Goal: Information Seeking & Learning: Learn about a topic

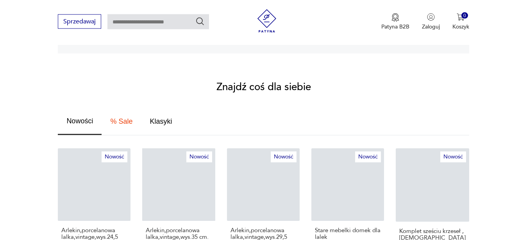
scroll to position [438, 0]
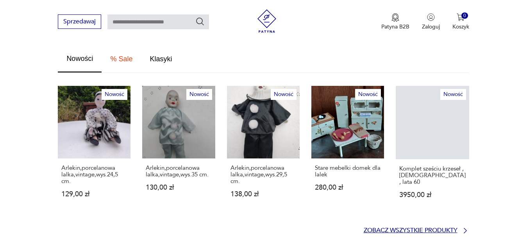
click at [379, 228] on p "Zobacz wszystkie produkty" at bounding box center [411, 230] width 94 height 5
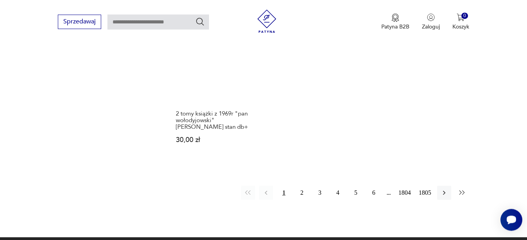
scroll to position [1111, 0]
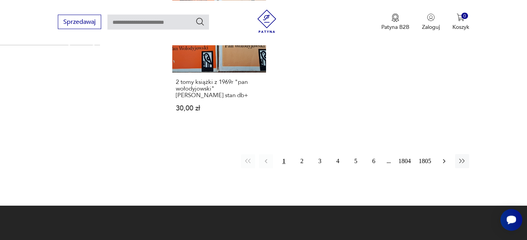
click at [443, 157] on icon "button" at bounding box center [444, 161] width 8 height 8
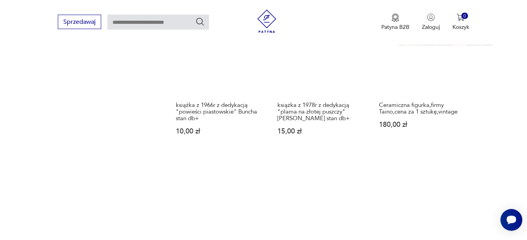
scroll to position [1018, 0]
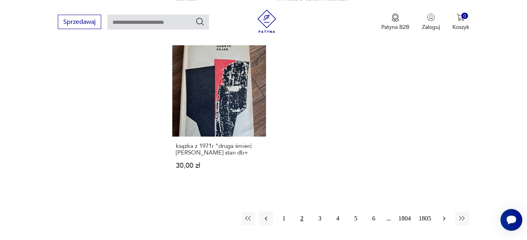
click at [440, 213] on button "button" at bounding box center [444, 219] width 14 height 14
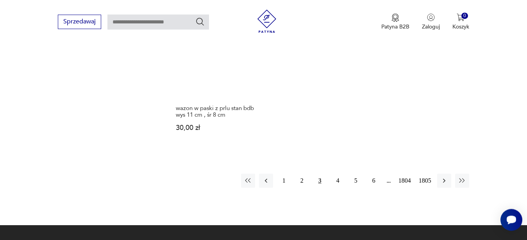
scroll to position [1058, 0]
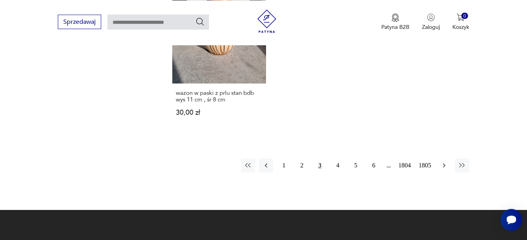
click at [447, 162] on icon "button" at bounding box center [444, 166] width 8 height 8
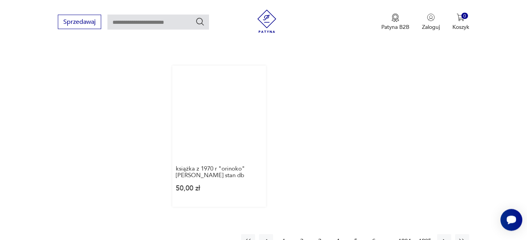
scroll to position [1022, 0]
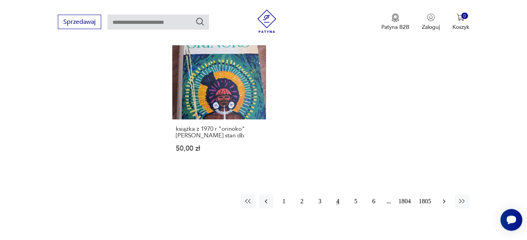
click at [441, 198] on icon "button" at bounding box center [444, 202] width 8 height 8
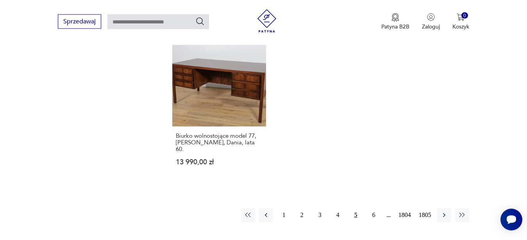
scroll to position [1018, 0]
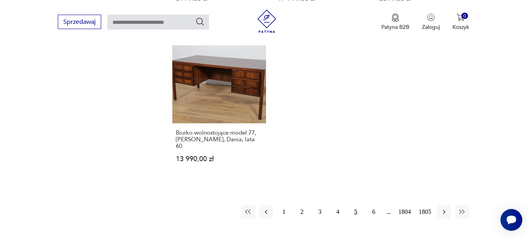
click at [446, 208] on icon "button" at bounding box center [444, 212] width 8 height 8
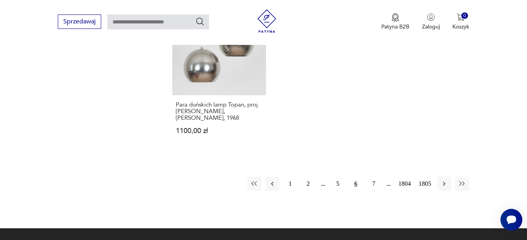
scroll to position [1029, 0]
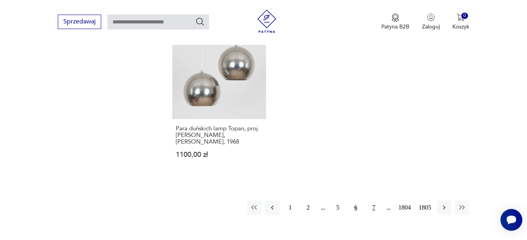
click at [371, 201] on button "7" at bounding box center [374, 208] width 14 height 14
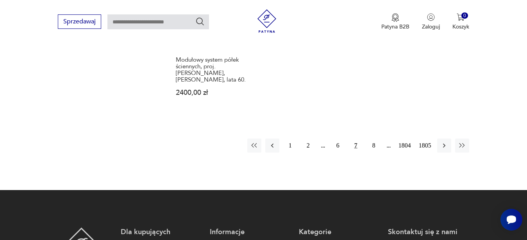
scroll to position [1079, 0]
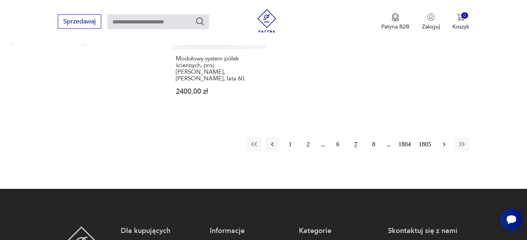
click at [443, 141] on icon "button" at bounding box center [444, 145] width 8 height 8
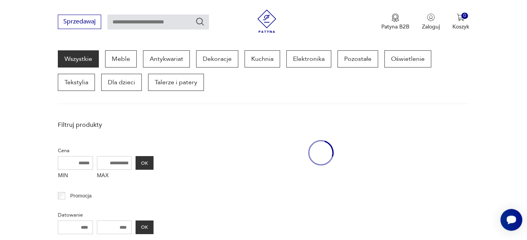
scroll to position [102, 0]
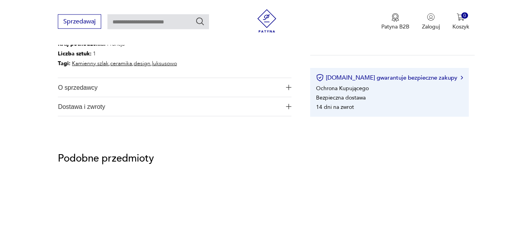
scroll to position [438, 0]
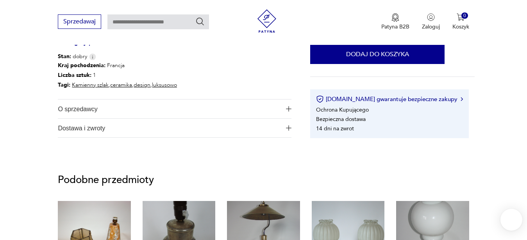
click at [283, 107] on button "O sprzedawcy" at bounding box center [175, 109] width 234 height 19
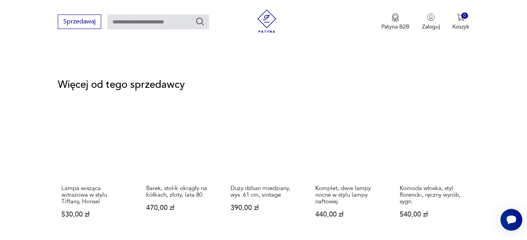
scroll to position [1036, 0]
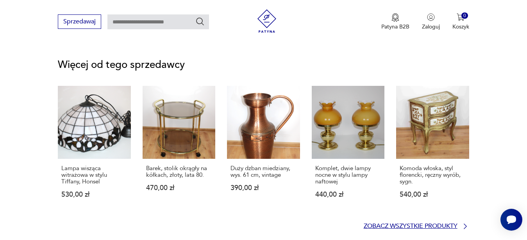
click at [402, 224] on p "Zobacz wszystkie produkty" at bounding box center [411, 226] width 94 height 5
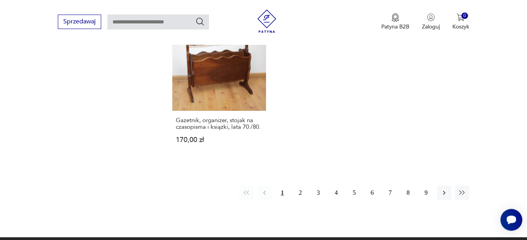
scroll to position [1060, 0]
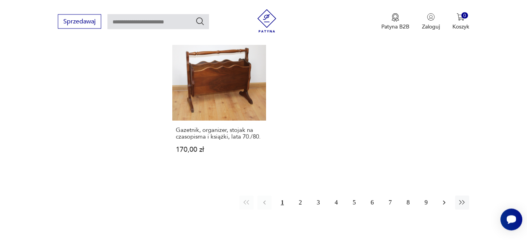
click at [446, 207] on button "button" at bounding box center [444, 203] width 14 height 14
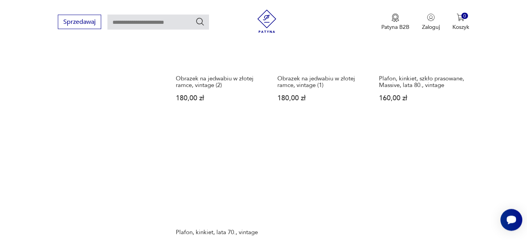
scroll to position [878, 0]
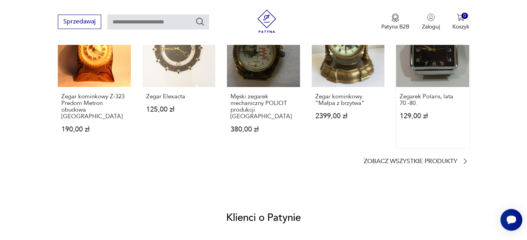
scroll to position [677, 0]
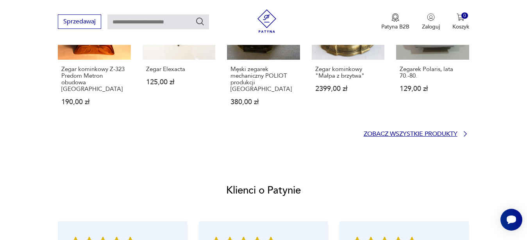
click at [421, 132] on p "Zobacz wszystkie produkty" at bounding box center [411, 134] width 94 height 5
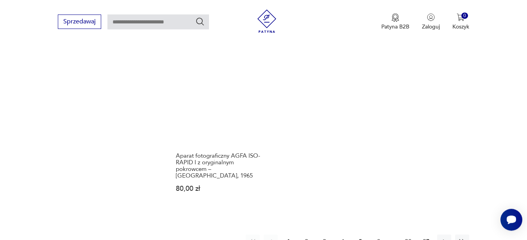
scroll to position [1247, 0]
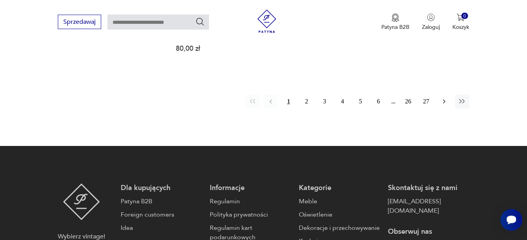
click at [447, 98] on icon "button" at bounding box center [444, 102] width 8 height 8
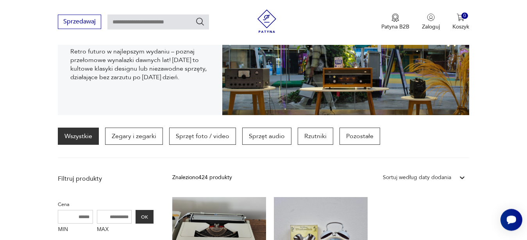
scroll to position [131, 0]
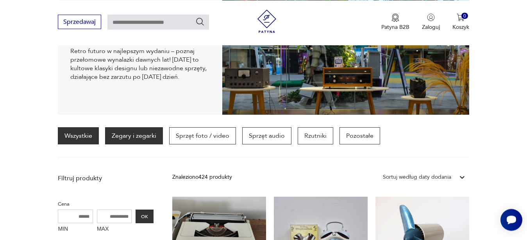
click at [133, 134] on p "Zegary i zegarki" at bounding box center [134, 135] width 58 height 17
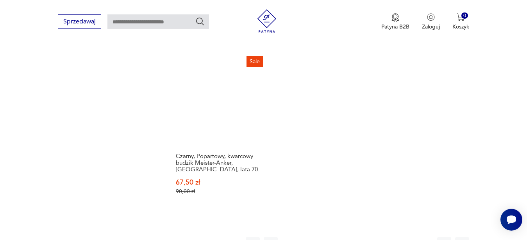
scroll to position [1260, 0]
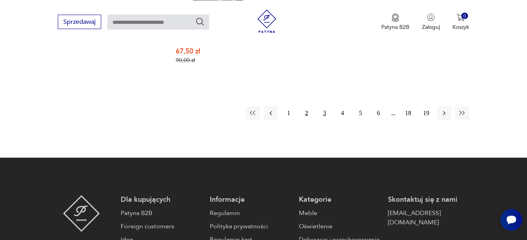
click at [325, 106] on button "3" at bounding box center [325, 113] width 14 height 14
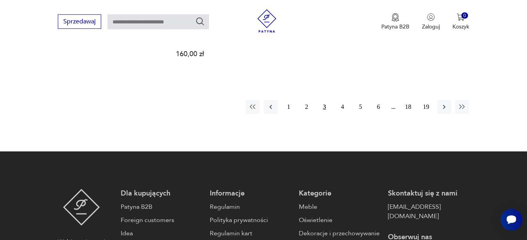
scroll to position [1260, 0]
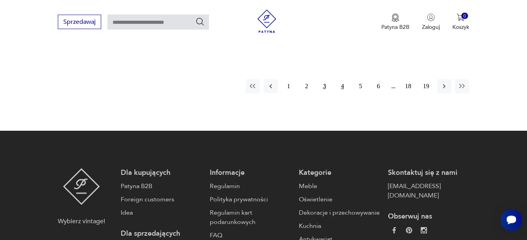
click at [339, 79] on button "4" at bounding box center [343, 86] width 14 height 14
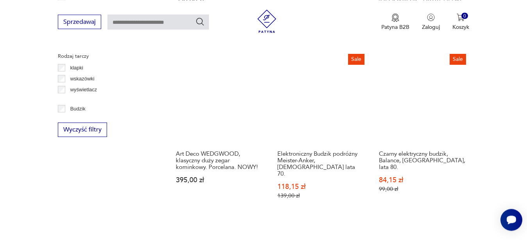
scroll to position [1101, 0]
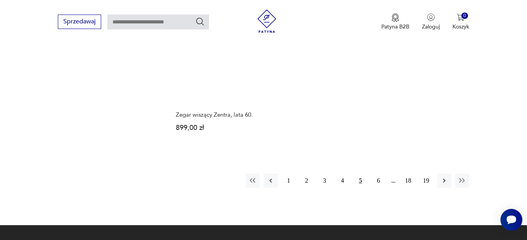
scroll to position [1140, 0]
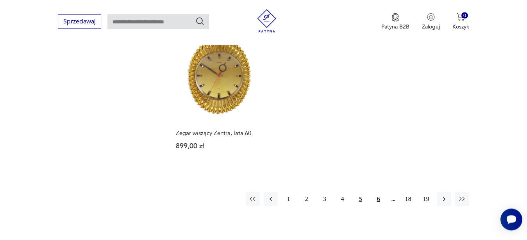
click at [375, 193] on button "6" at bounding box center [378, 200] width 14 height 14
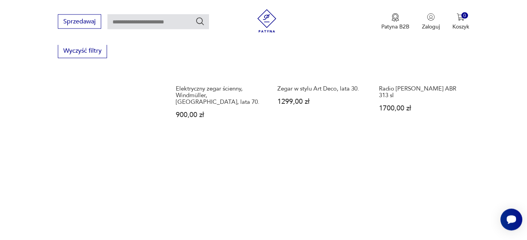
scroll to position [1141, 0]
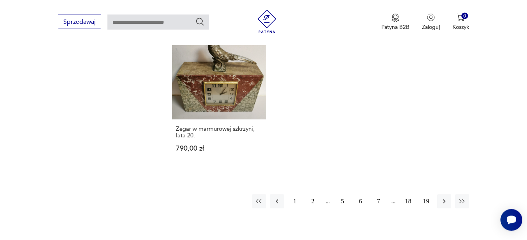
click at [374, 195] on button "7" at bounding box center [378, 202] width 14 height 14
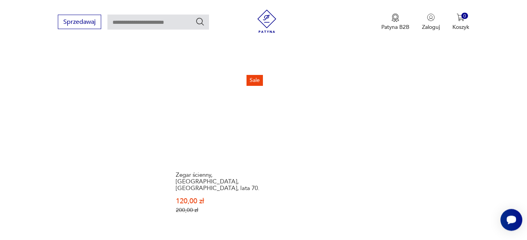
scroll to position [1101, 0]
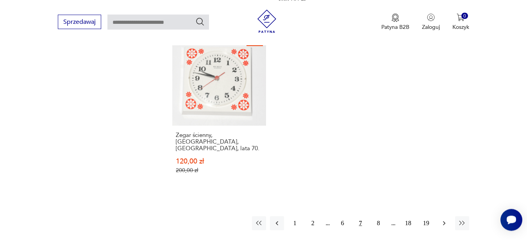
click at [446, 216] on button "button" at bounding box center [444, 223] width 14 height 14
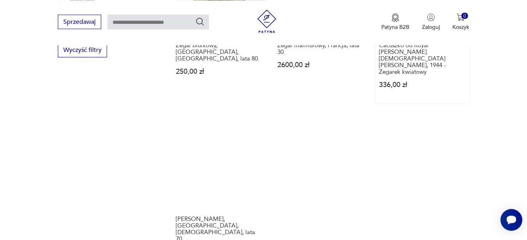
scroll to position [1141, 0]
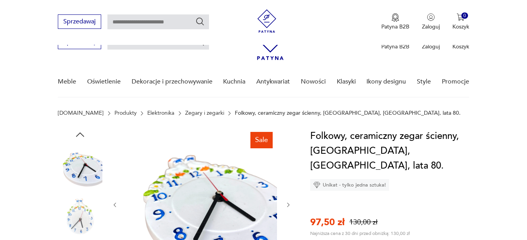
scroll to position [120, 0]
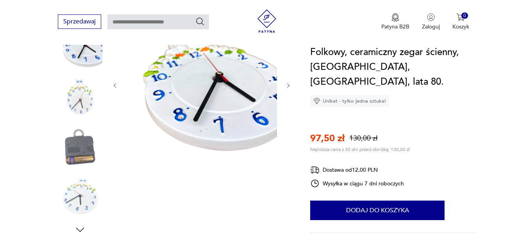
click at [286, 86] on icon "button" at bounding box center [288, 85] width 7 height 7
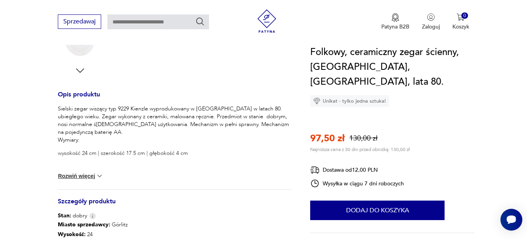
scroll to position [0, 0]
click at [79, 177] on button "Rozwiń więcej" at bounding box center [80, 176] width 45 height 8
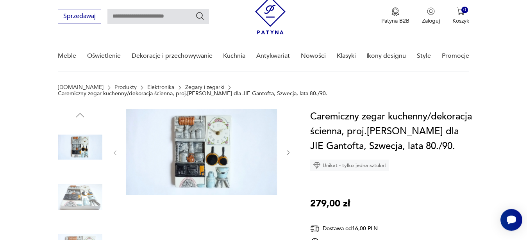
scroll to position [40, 0]
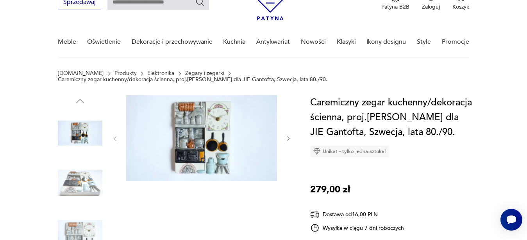
click at [290, 136] on icon "button" at bounding box center [288, 139] width 7 height 7
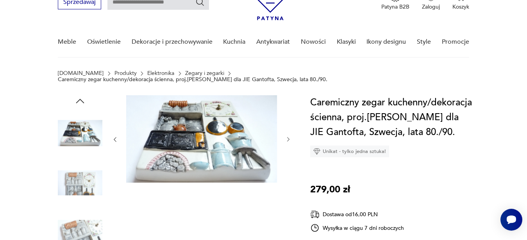
click at [290, 136] on button "button" at bounding box center [288, 140] width 7 height 8
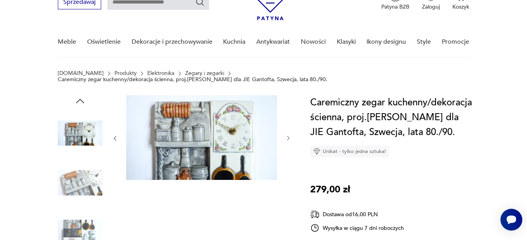
click at [290, 136] on icon "button" at bounding box center [288, 138] width 7 height 7
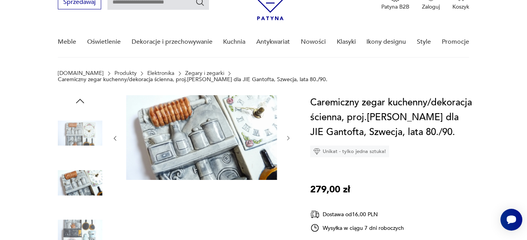
click at [212, 130] on img at bounding box center [201, 137] width 151 height 85
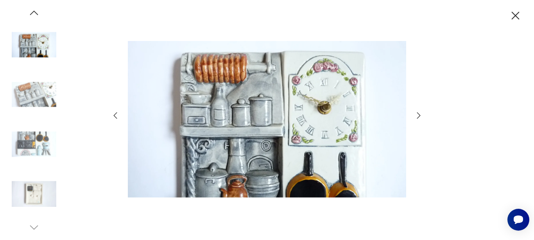
click at [419, 116] on icon "button" at bounding box center [418, 115] width 9 height 9
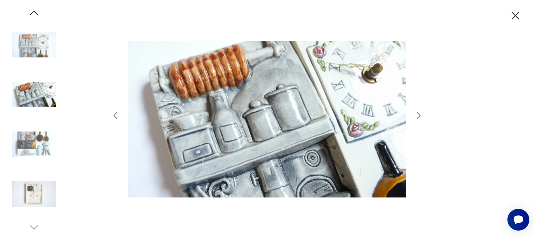
click at [419, 116] on icon "button" at bounding box center [418, 115] width 9 height 9
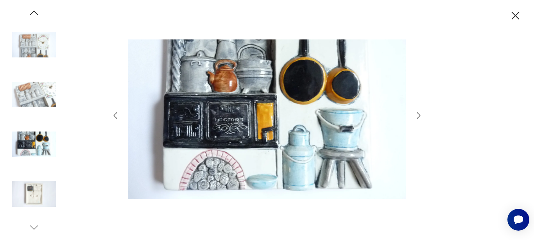
click at [419, 116] on icon "button" at bounding box center [418, 115] width 9 height 9
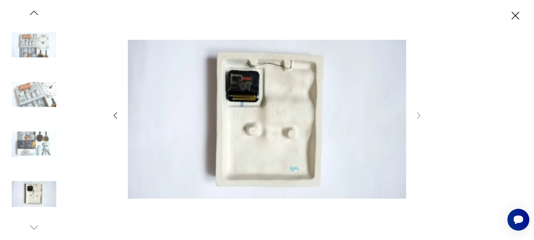
click at [514, 16] on icon "button" at bounding box center [515, 16] width 14 height 14
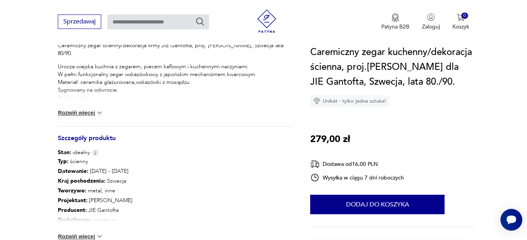
scroll to position [359, 0]
